Goal: Task Accomplishment & Management: Complete application form

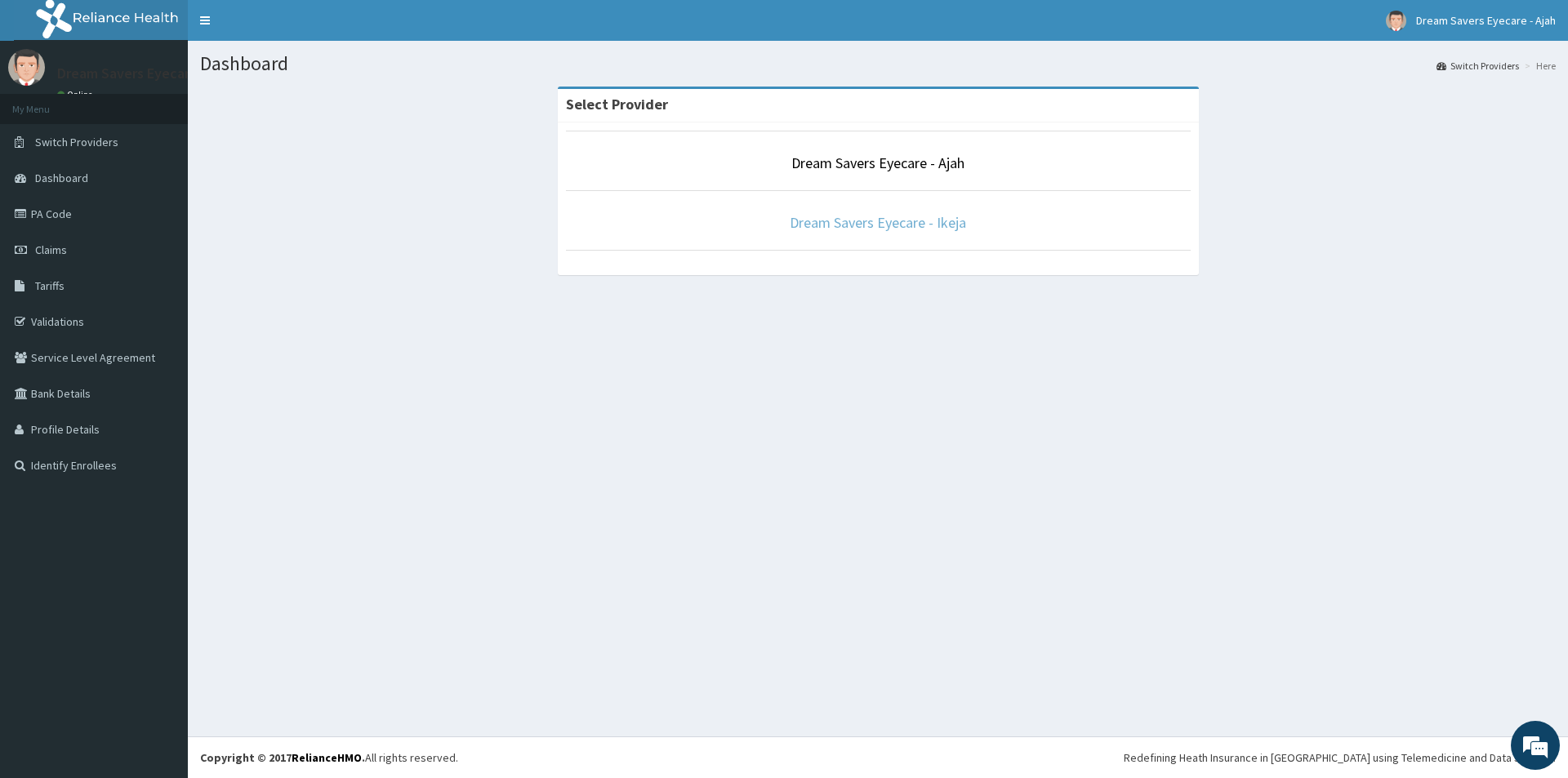
click at [897, 232] on link "Dream Savers Eyecare - Ikeja" at bounding box center [878, 223] width 177 height 19
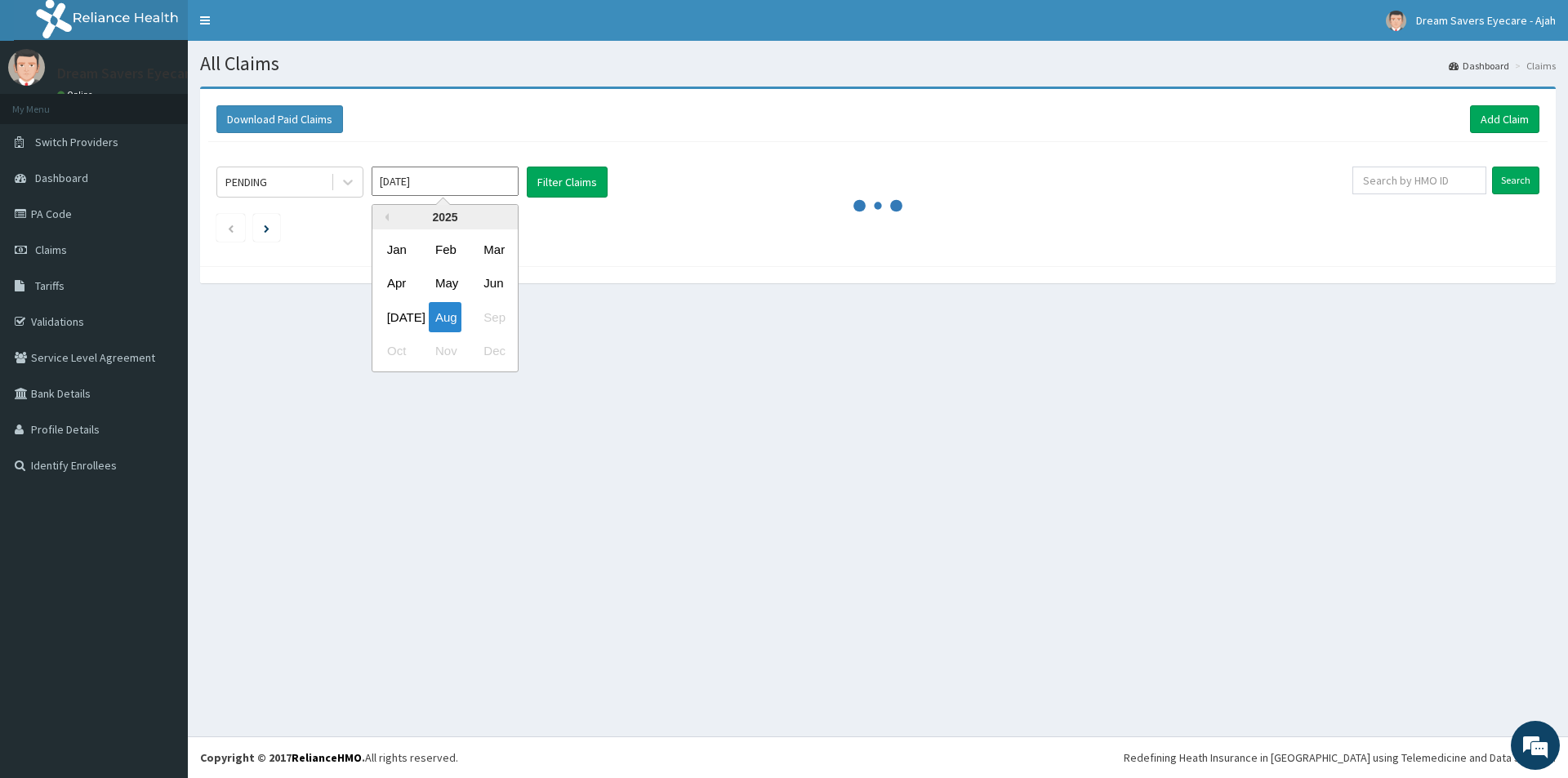
click at [433, 194] on input "[DATE]" at bounding box center [446, 181] width 147 height 29
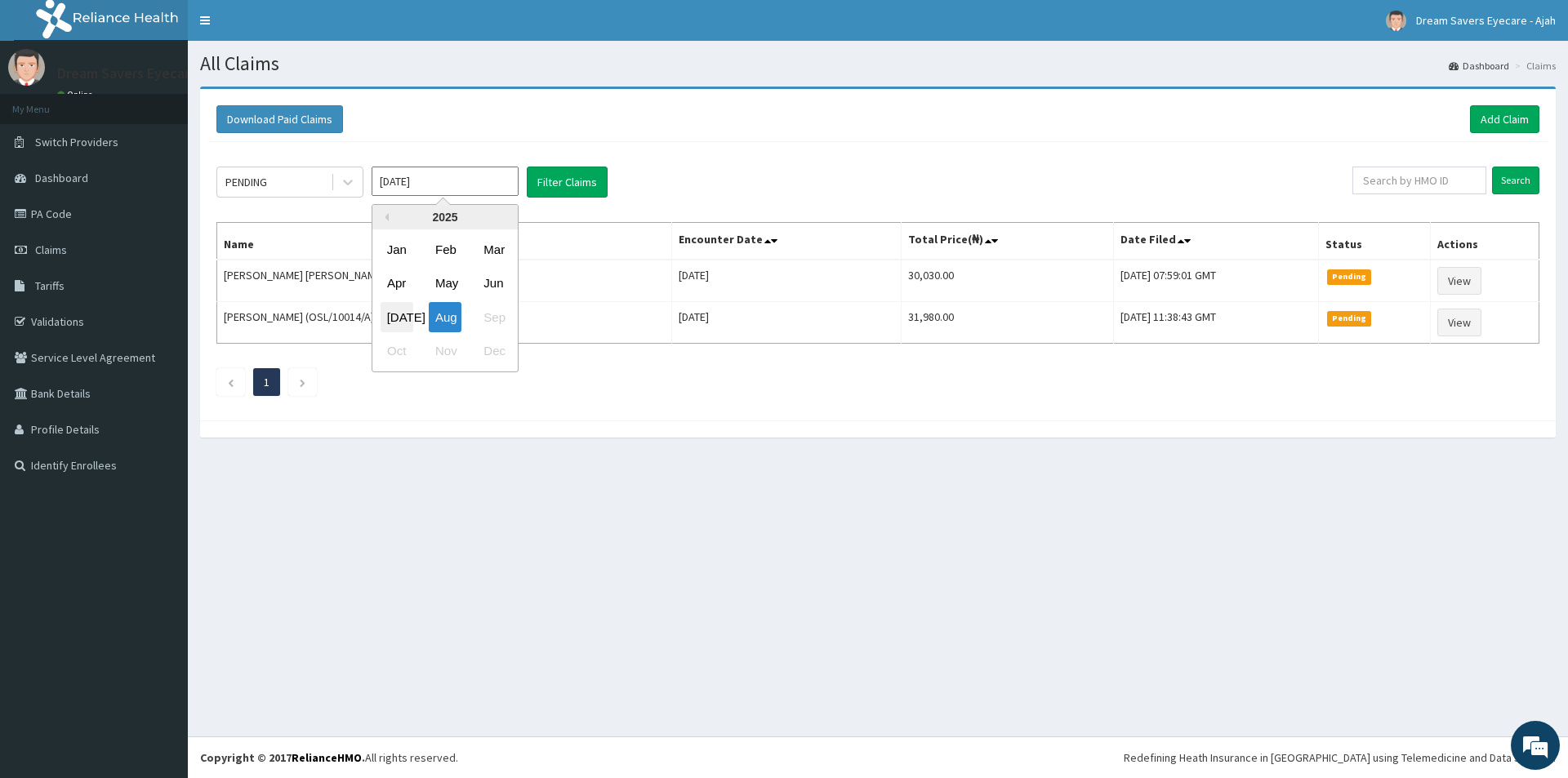
click at [399, 318] on div "[DATE]" at bounding box center [397, 317] width 33 height 30
type input "[DATE]"
click at [282, 183] on div "PENDING" at bounding box center [274, 182] width 114 height 26
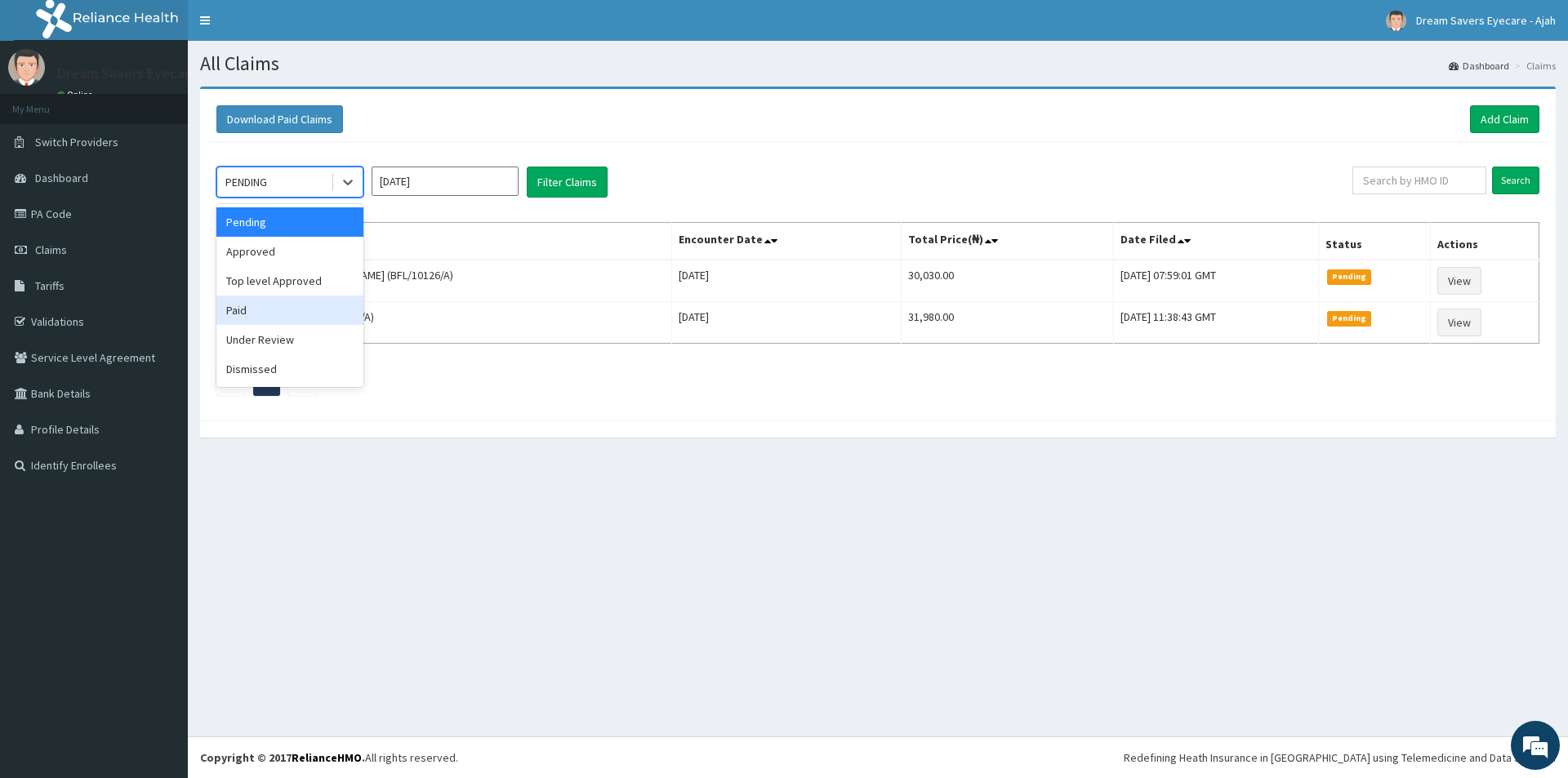
click at [274, 310] on div "Paid" at bounding box center [290, 310] width 147 height 29
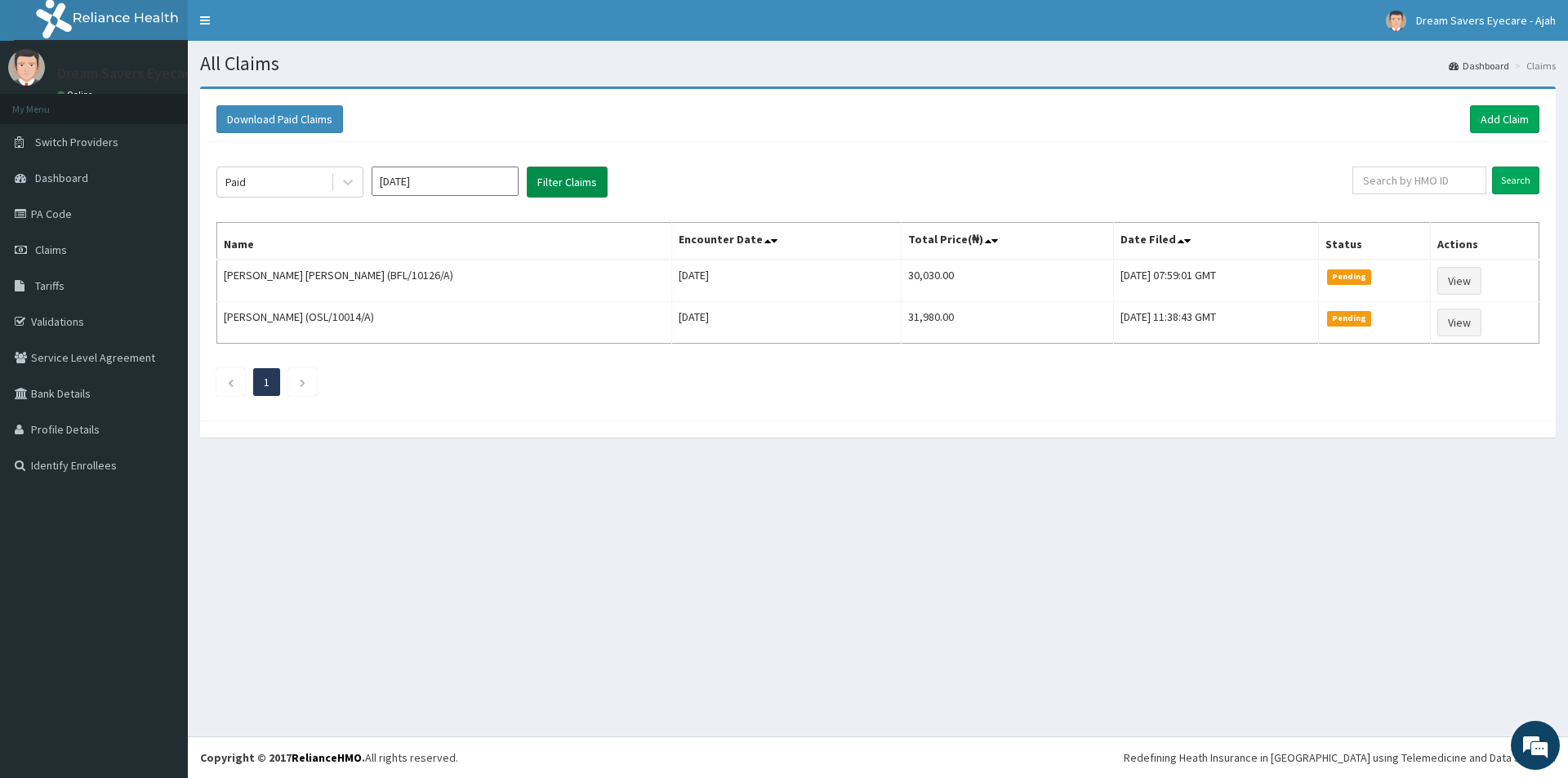
click at [597, 178] on button "Filter Claims" at bounding box center [567, 182] width 81 height 31
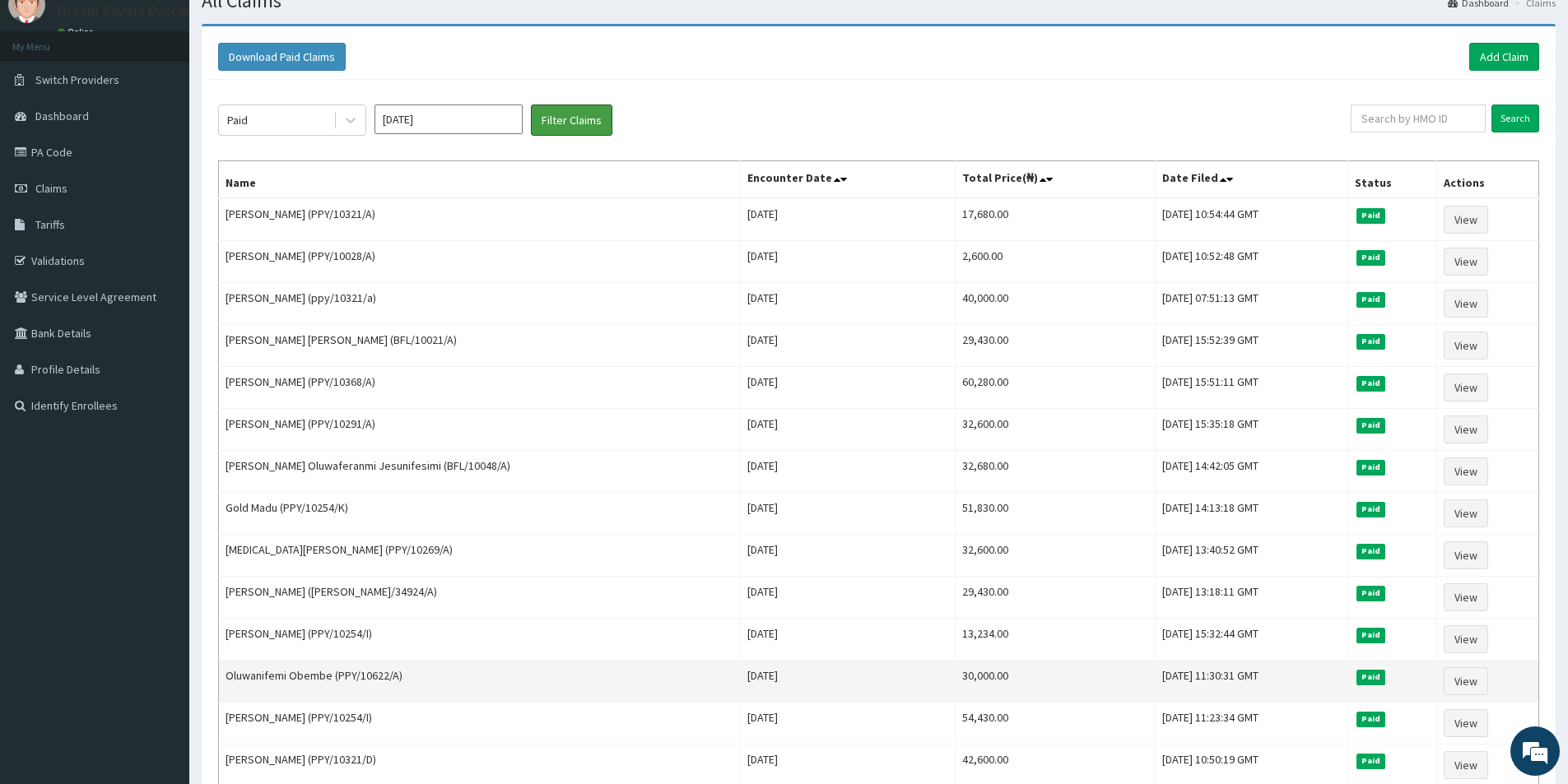
scroll to position [64, 0]
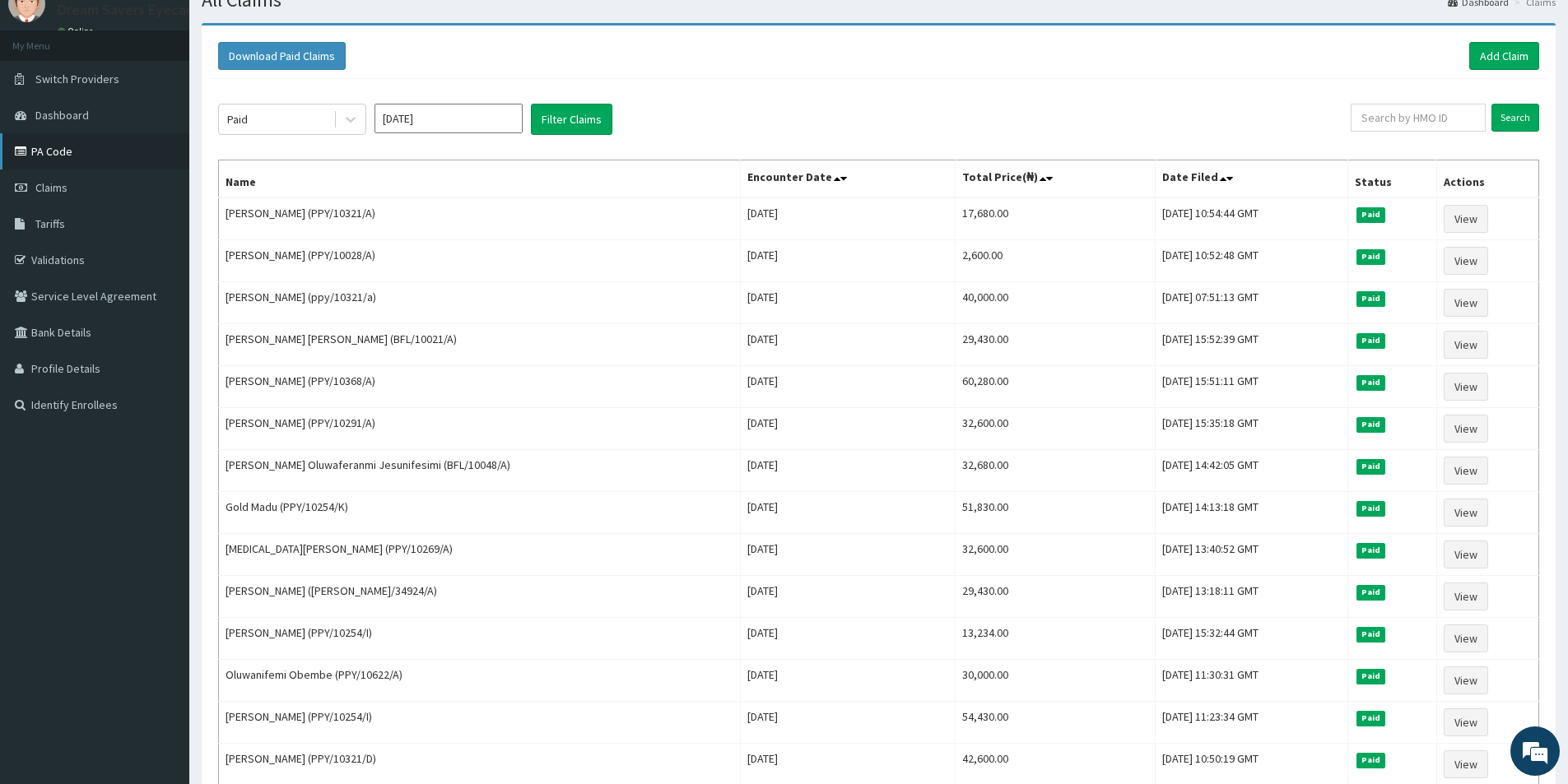
click at [79, 151] on link "PA Code" at bounding box center [94, 151] width 190 height 36
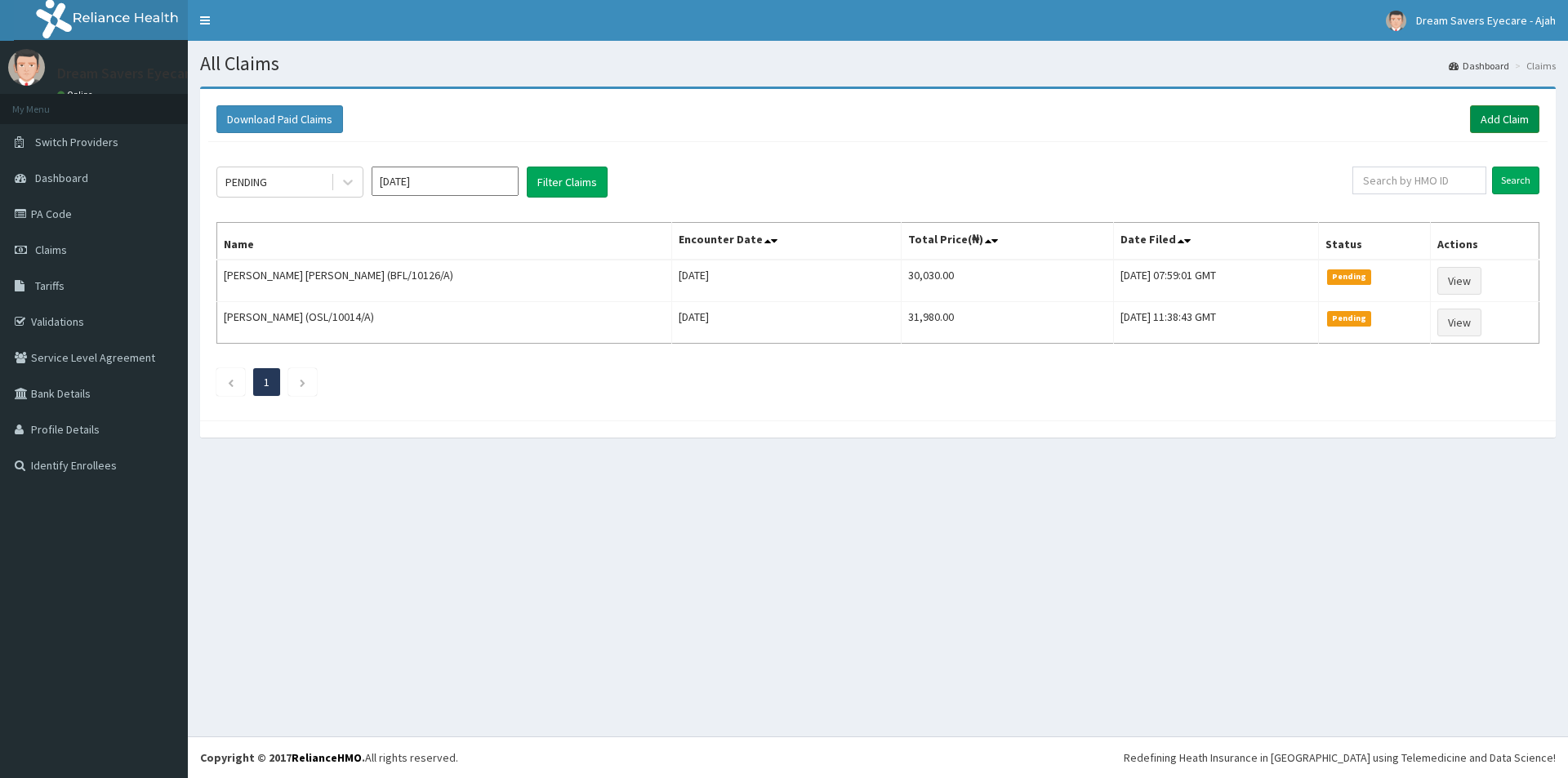
click at [1475, 120] on link "Add Claim" at bounding box center [1505, 120] width 69 height 28
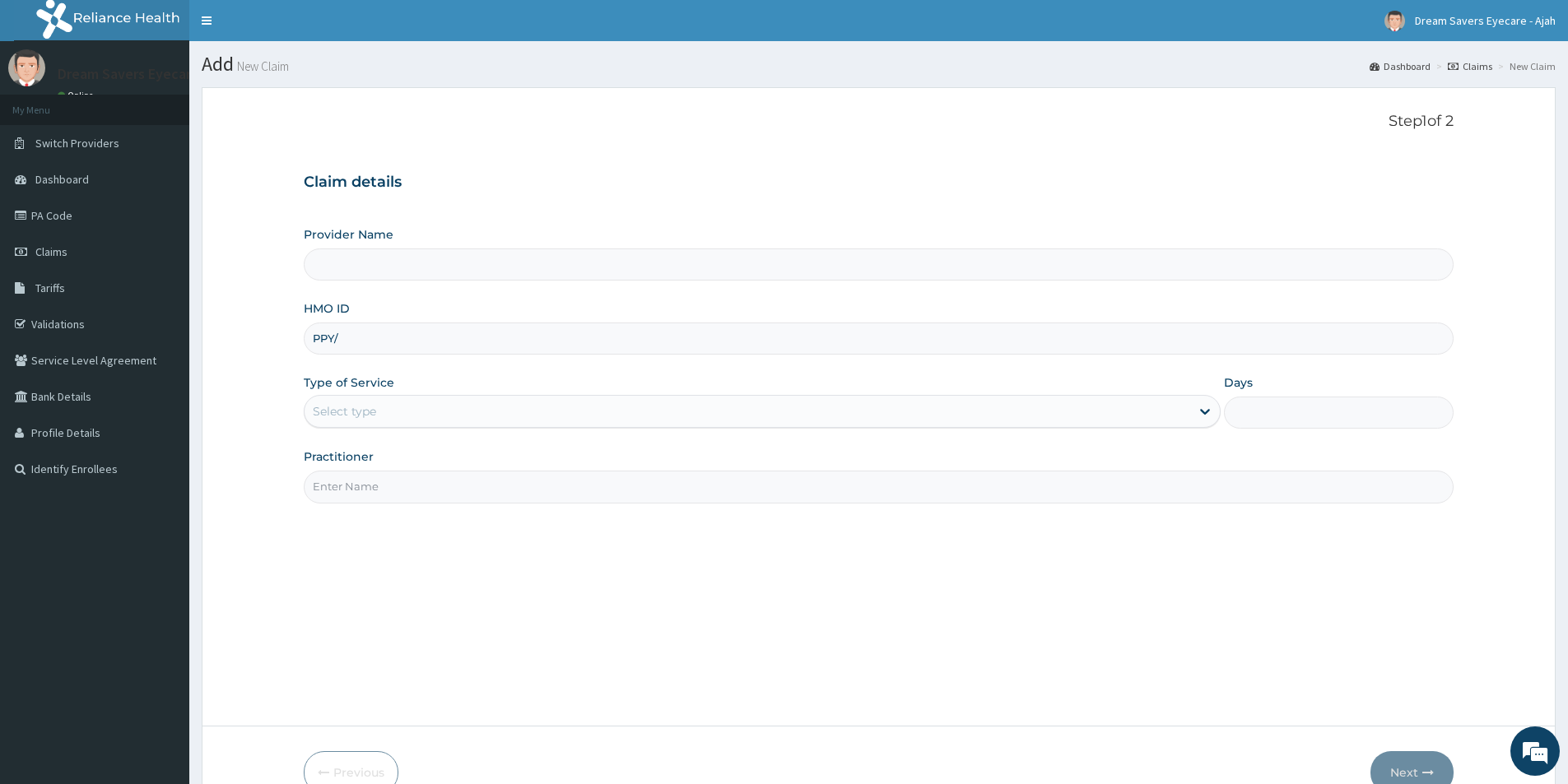
type input "PPY/1"
type input "Dream Savers Eyecare - Ikeja"
type input "PPY/10321/D"
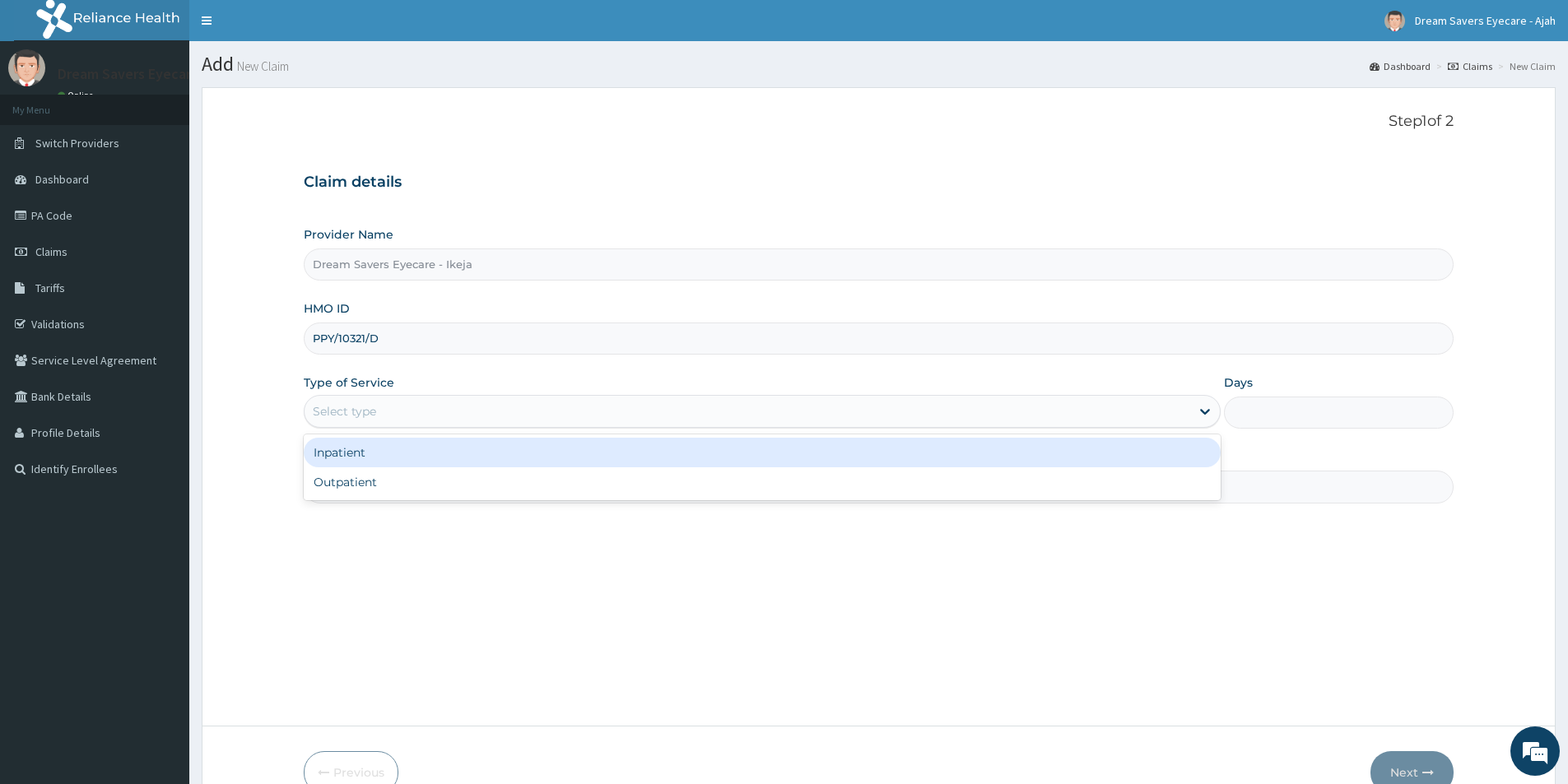
click at [442, 410] on div "Select type" at bounding box center [748, 411] width 886 height 26
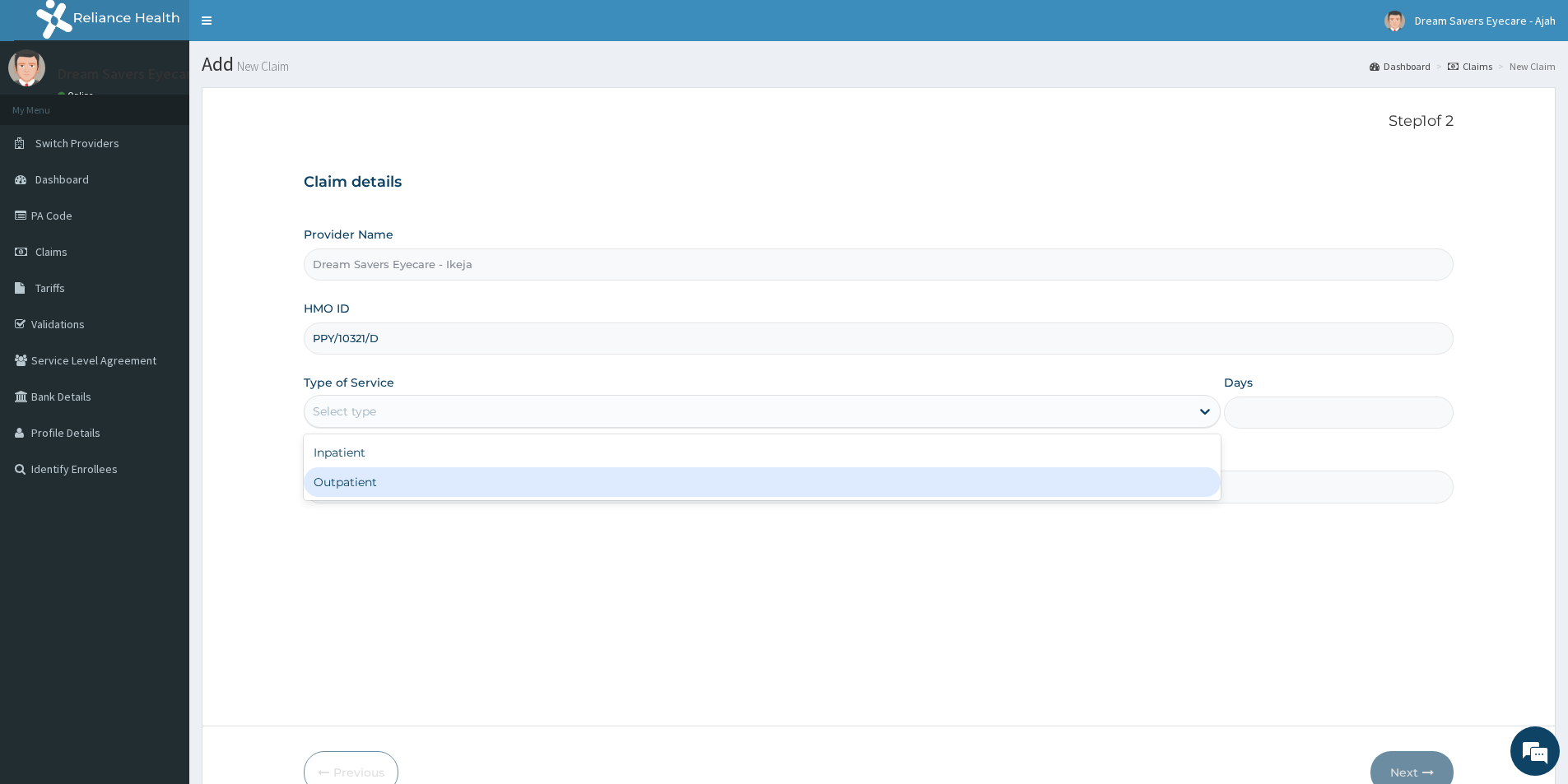
click at [404, 487] on div "Outpatient" at bounding box center [763, 482] width 917 height 30
type input "1"
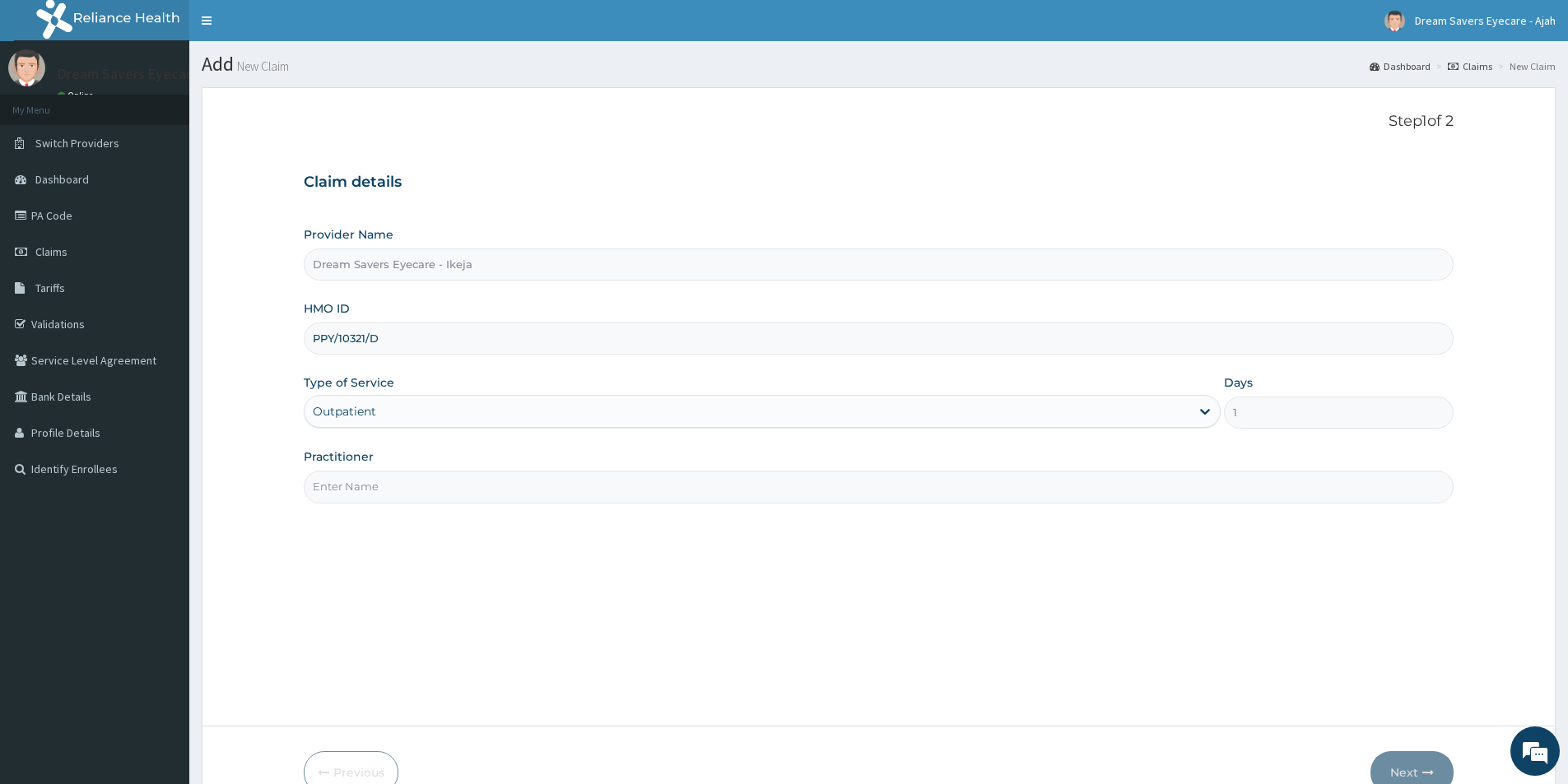
click at [378, 492] on input "Practitioner" at bounding box center [879, 486] width 1150 height 32
type input "DR. MMASICHUKWU"
click at [1406, 767] on button "Next" at bounding box center [1412, 772] width 83 height 43
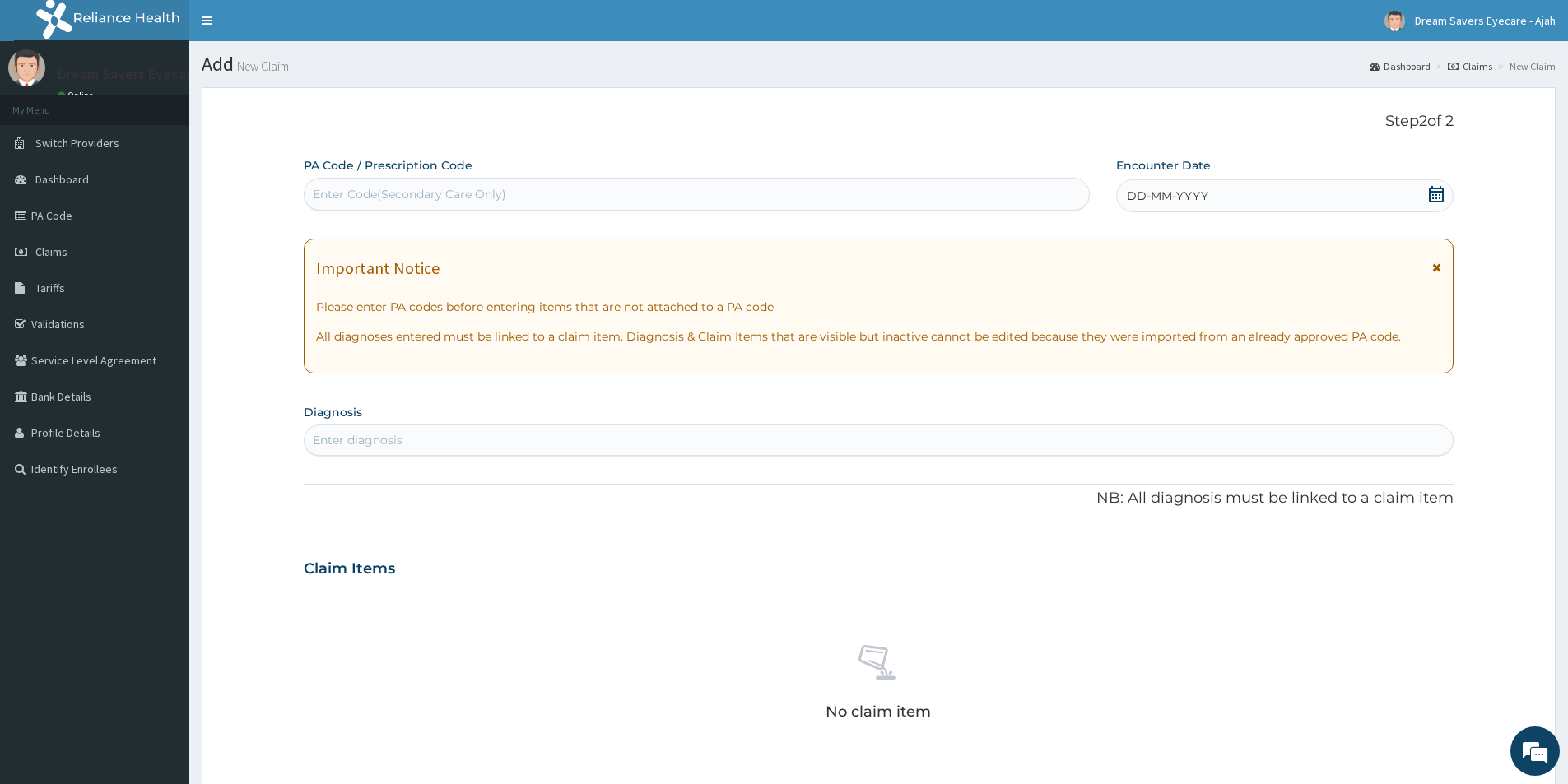
click at [562, 195] on div "Enter Code(Secondary Care Only)" at bounding box center [697, 194] width 784 height 26
paste input "PA/D91ABD"
type input "PA/D91ABD"
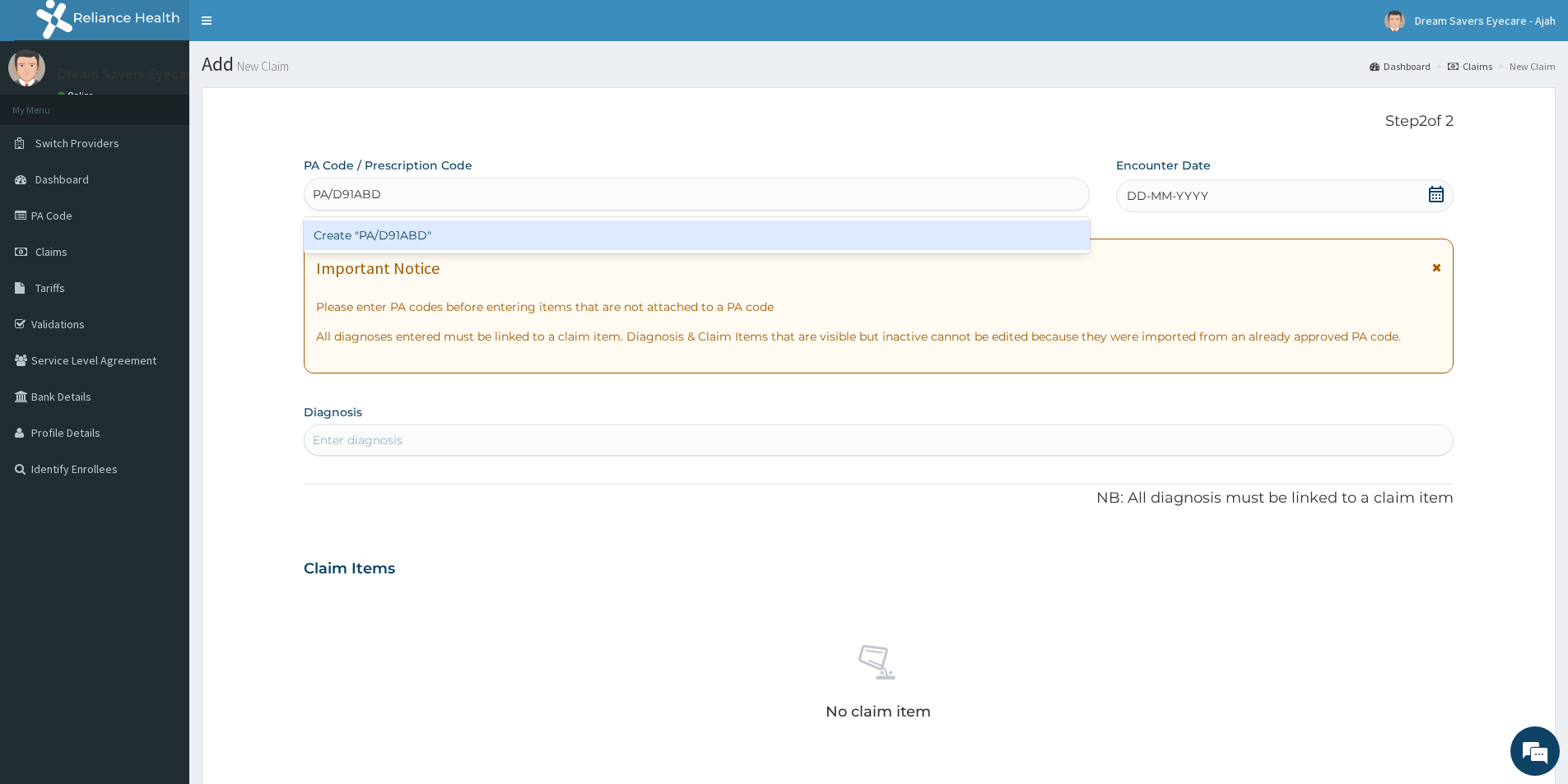
click at [557, 230] on div "Create "PA/D91ABD"" at bounding box center [697, 235] width 786 height 30
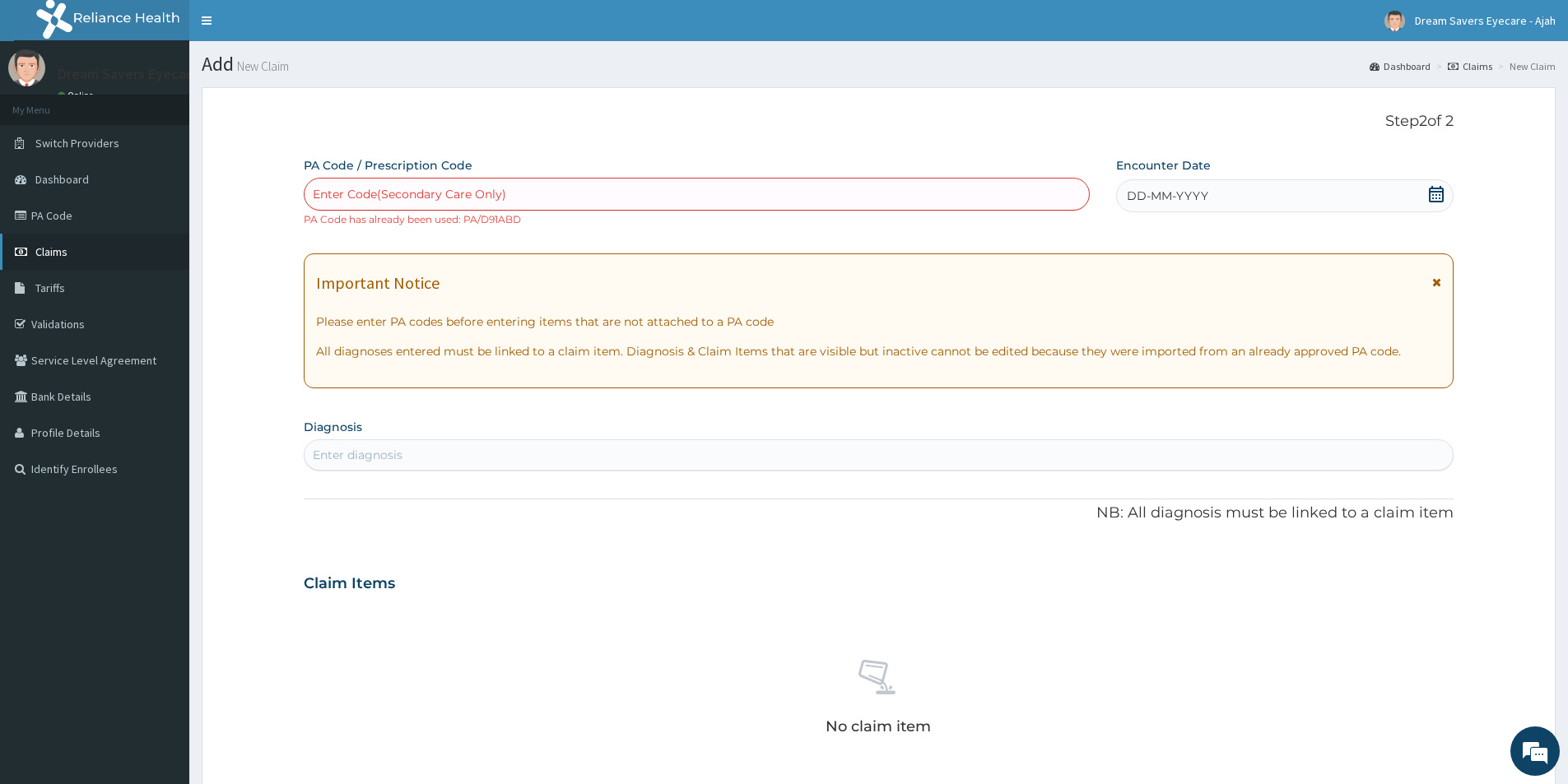
click at [72, 251] on link "Claims" at bounding box center [94, 251] width 190 height 36
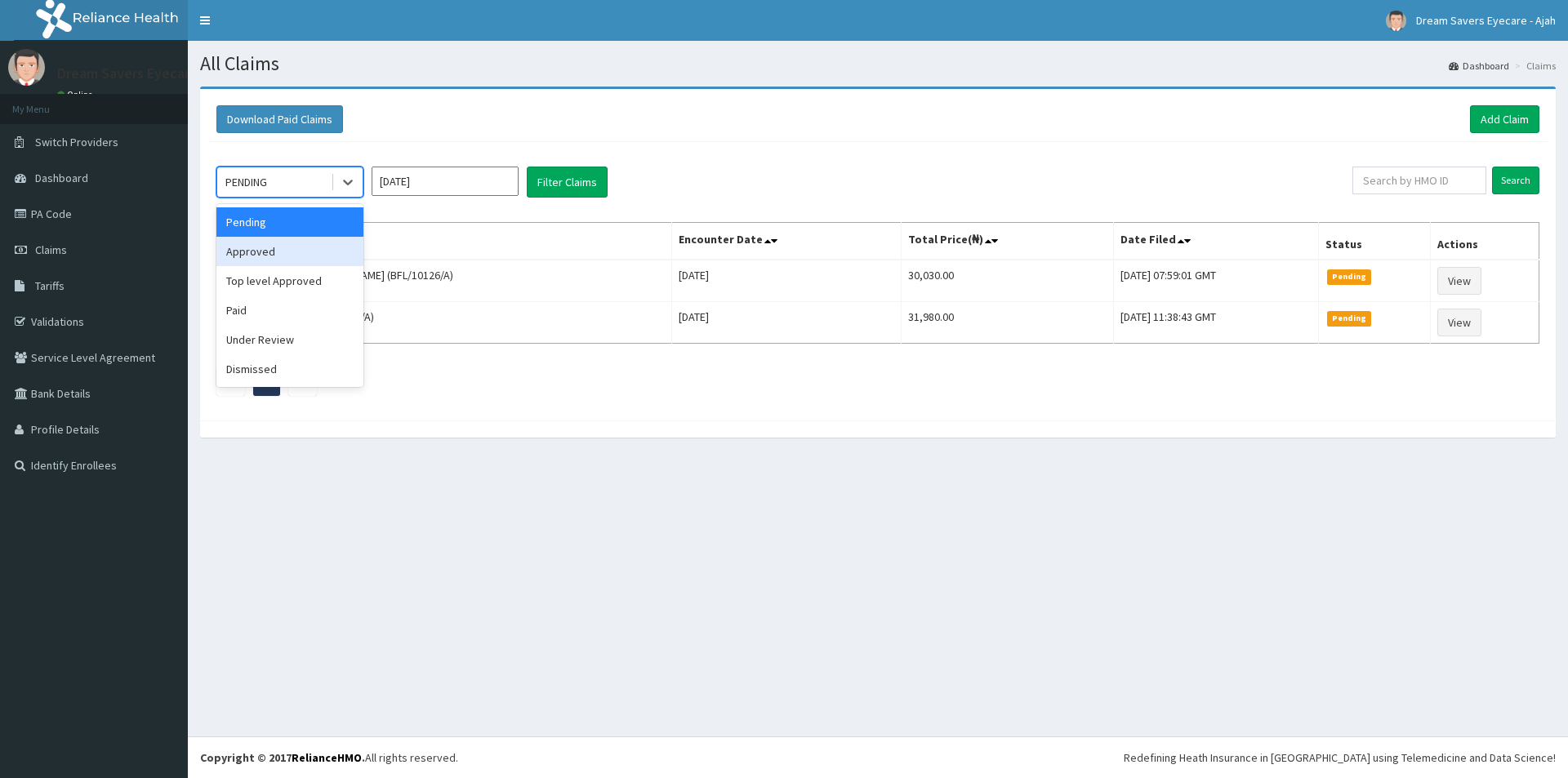
click at [284, 245] on div "Approved" at bounding box center [290, 251] width 147 height 29
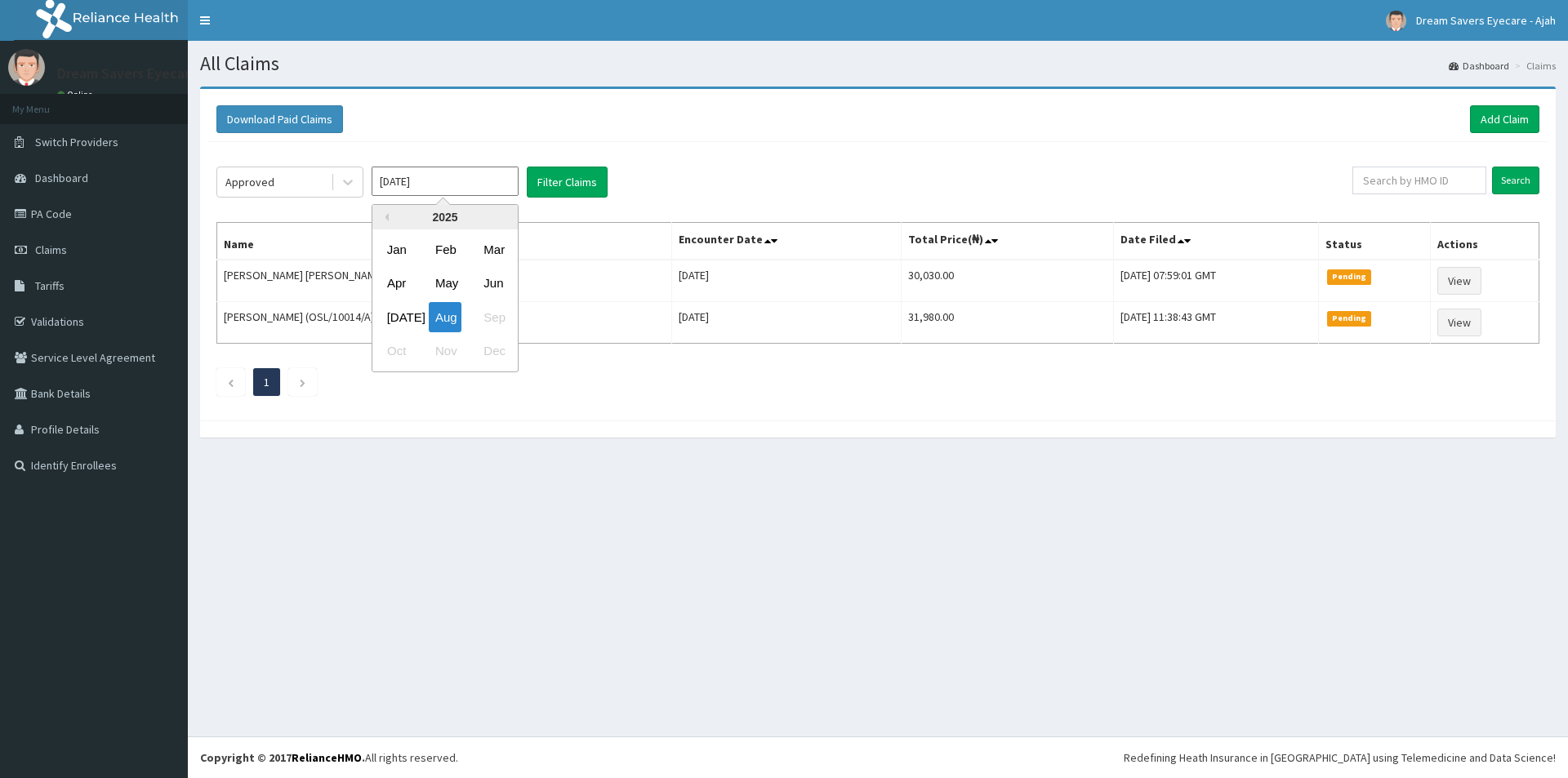
click at [415, 178] on input "[DATE]" at bounding box center [446, 181] width 147 height 29
click at [389, 318] on div "[DATE]" at bounding box center [397, 317] width 33 height 30
type input "[DATE]"
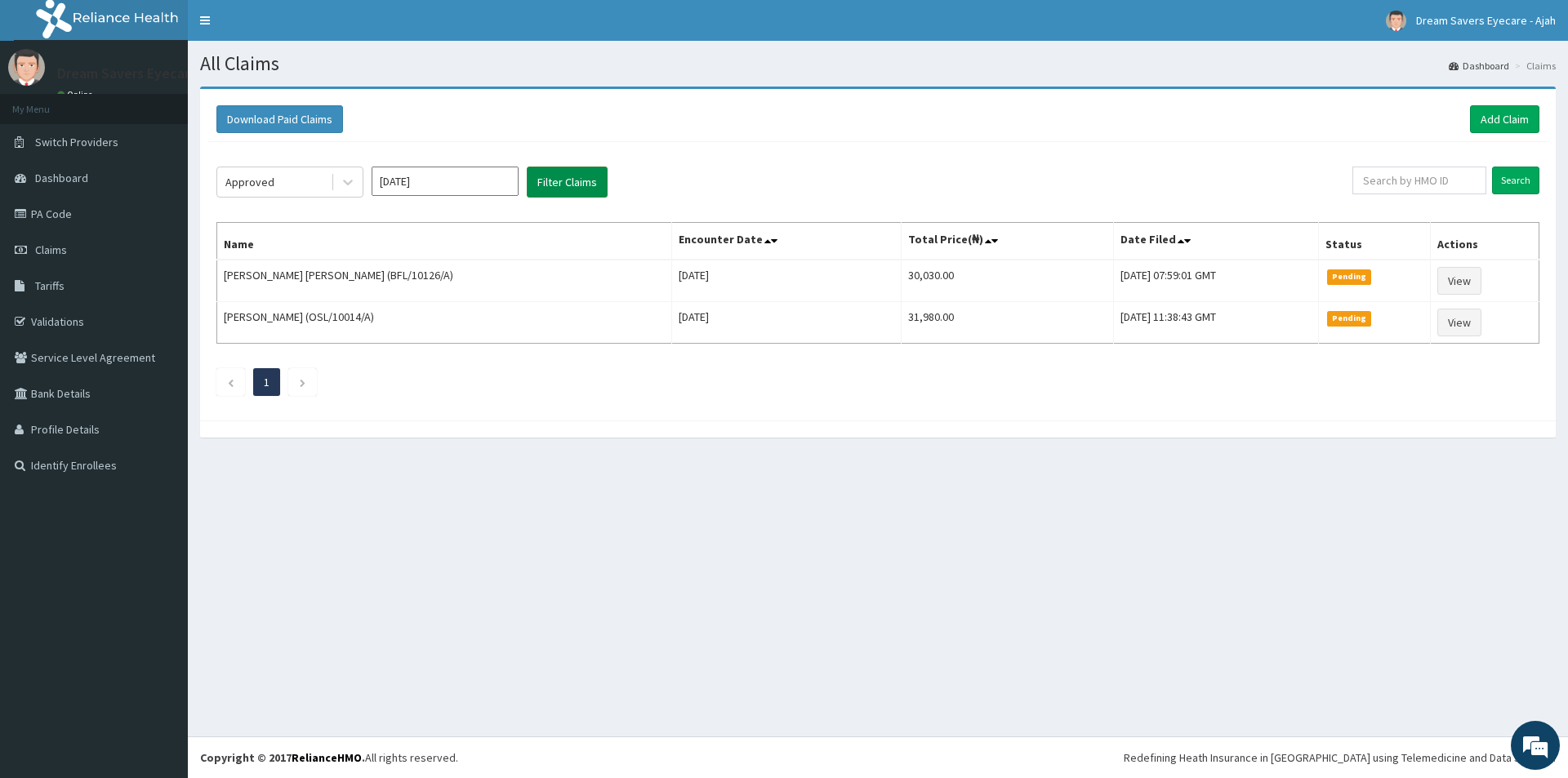
click at [563, 186] on button "Filter Claims" at bounding box center [567, 182] width 81 height 31
